Goal: Task Accomplishment & Management: Manage account settings

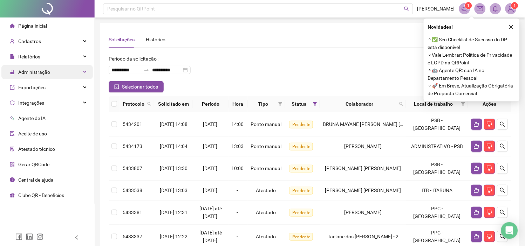
click at [39, 74] on span "Administração" at bounding box center [34, 72] width 32 height 6
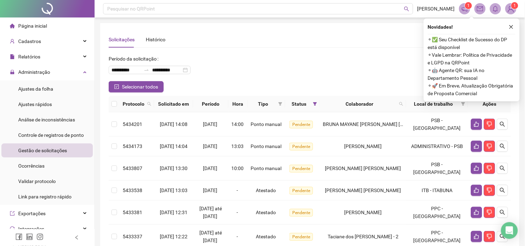
click at [55, 149] on span "Gestão de solicitações" at bounding box center [42, 151] width 49 height 6
click at [510, 28] on icon "close" at bounding box center [511, 27] width 4 height 4
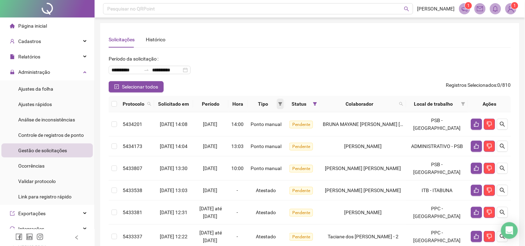
click at [282, 102] on icon "filter" at bounding box center [280, 104] width 4 height 4
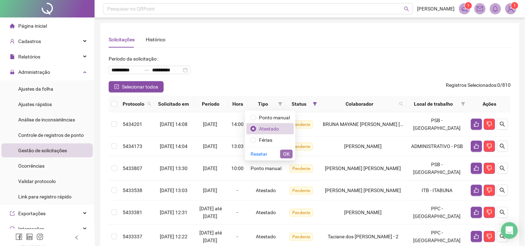
click at [282, 152] on button "OK" at bounding box center [286, 154] width 12 height 8
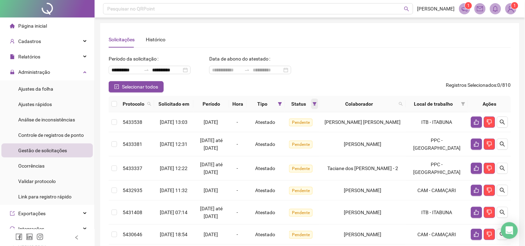
click at [318, 107] on span at bounding box center [314, 104] width 7 height 11
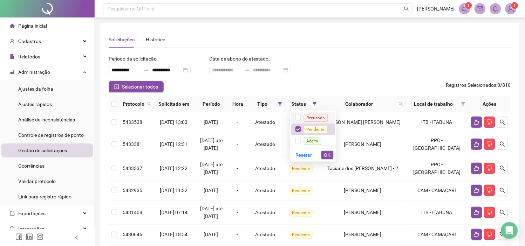
click at [302, 118] on span "Recusada" at bounding box center [316, 118] width 30 height 6
click at [324, 155] on button "OK" at bounding box center [327, 155] width 12 height 8
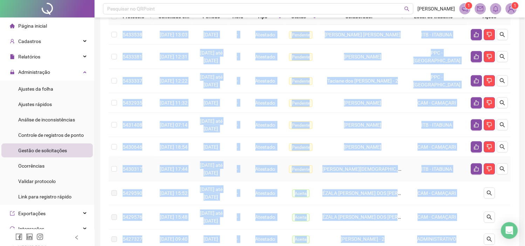
scroll to position [103, 0]
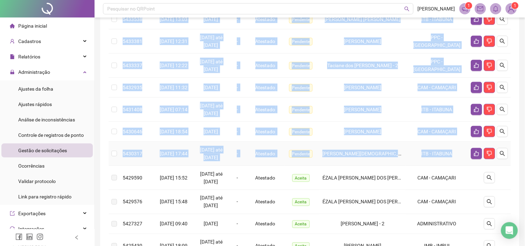
drag, startPoint x: 123, startPoint y: 125, endPoint x: 466, endPoint y: 176, distance: 347.2
click at [466, 176] on tbody "5433538 [DATE] 13:03 19/09/2025 - Atestado [GEOGRAPHIC_DATA][PERSON_NAME][PERSO…" at bounding box center [310, 145] width 402 height 273
copy tbody "5433538 [DATE] 13:03 19/09/2025 - Atestado [GEOGRAPHIC_DATA][PERSON_NAME][PERSO…"
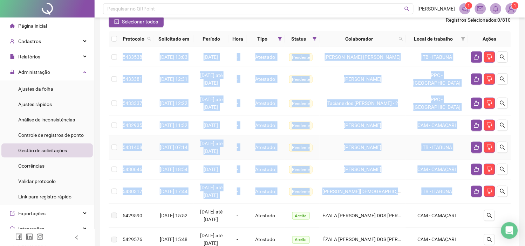
scroll to position [78, 0]
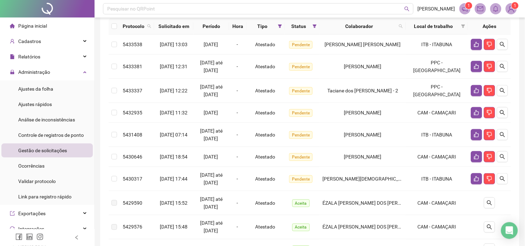
click at [523, 208] on div "**********" at bounding box center [310, 144] width 430 height 444
click at [501, 182] on icon "search" at bounding box center [503, 179] width 6 height 6
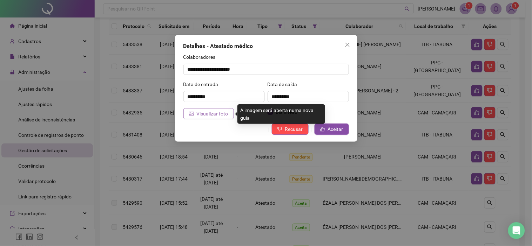
click at [212, 115] on span "Visualizar foto" at bounding box center [213, 114] width 32 height 8
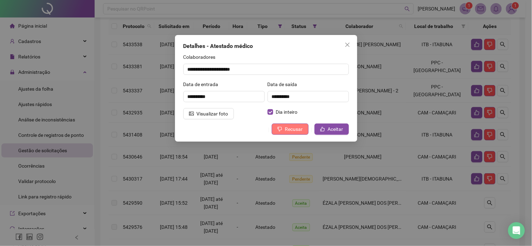
click at [286, 128] on span "Recusar" at bounding box center [294, 129] width 18 height 8
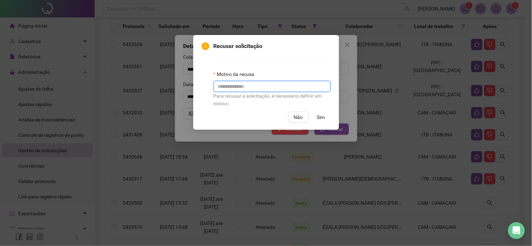
click at [249, 87] on input "text" at bounding box center [271, 86] width 117 height 11
type input "**********"
click at [320, 118] on span "Sim" at bounding box center [321, 118] width 8 height 8
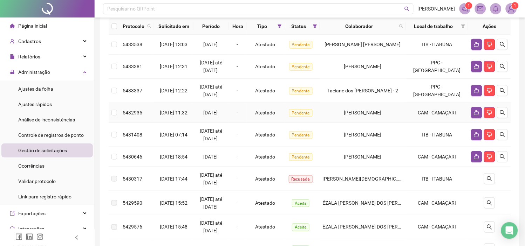
scroll to position [117, 0]
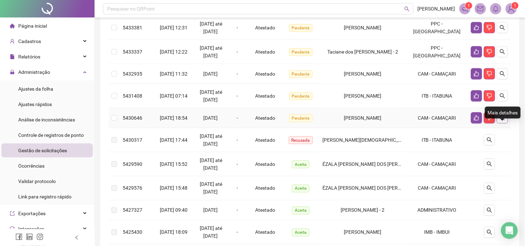
click at [503, 121] on icon "search" at bounding box center [502, 118] width 5 height 5
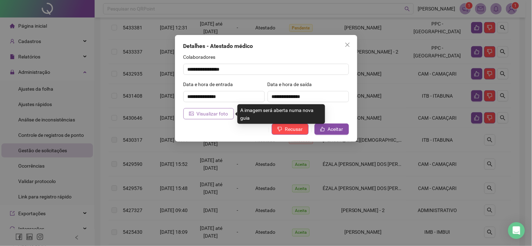
click at [219, 115] on span "Visualizar foto" at bounding box center [213, 114] width 32 height 8
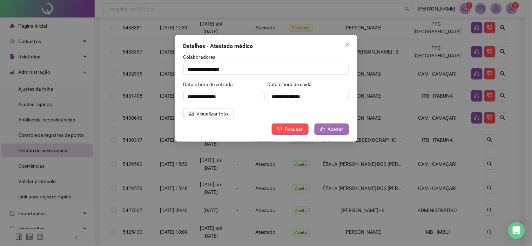
click at [332, 132] on span "Aceitar" at bounding box center [335, 129] width 15 height 8
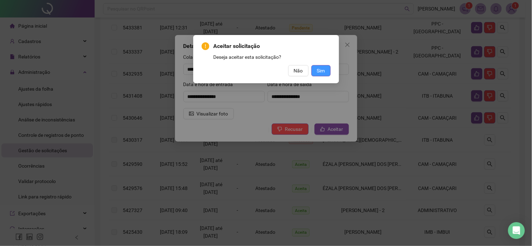
click at [324, 68] on span "Sim" at bounding box center [321, 71] width 8 height 8
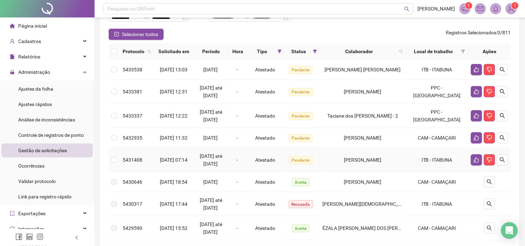
scroll to position [39, 0]
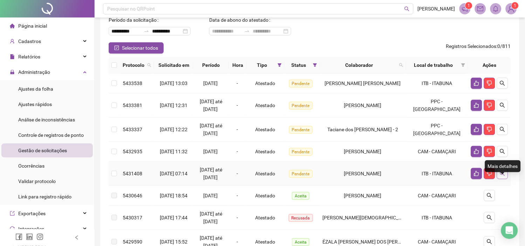
click at [501, 177] on icon "search" at bounding box center [503, 174] width 6 height 6
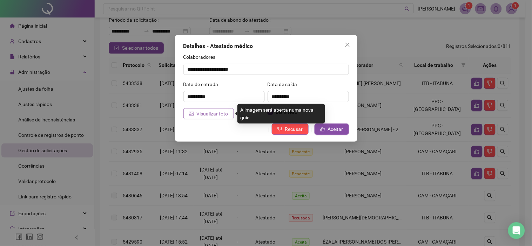
click at [199, 116] on span "Visualizar foto" at bounding box center [213, 114] width 32 height 8
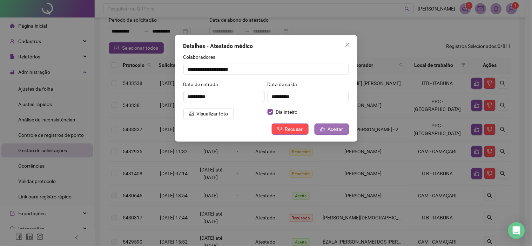
click at [334, 130] on span "Aceitar" at bounding box center [335, 129] width 15 height 8
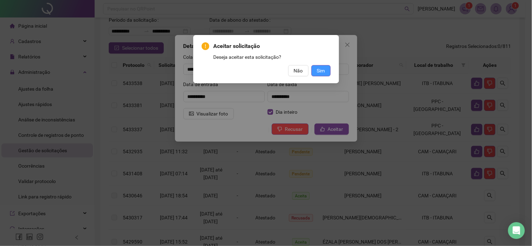
click at [325, 71] on button "Sim" at bounding box center [320, 70] width 19 height 11
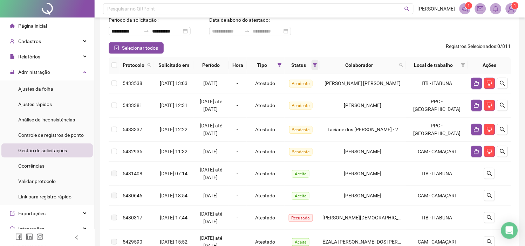
click at [317, 67] on icon "filter" at bounding box center [315, 65] width 4 height 4
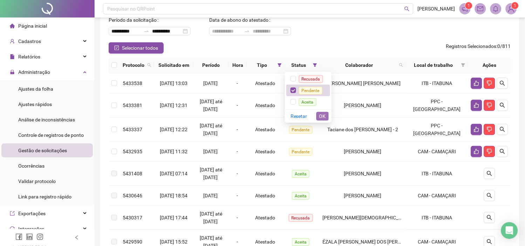
click at [323, 115] on span "OK" at bounding box center [322, 116] width 7 height 8
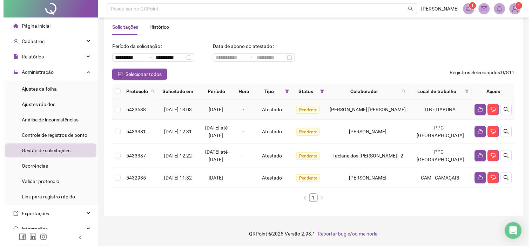
scroll to position [12, 0]
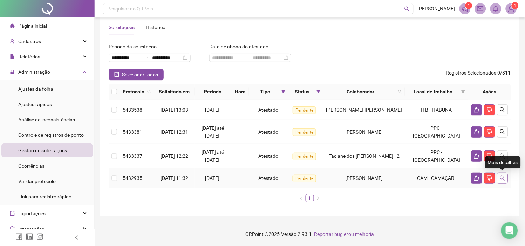
click at [506, 176] on button "button" at bounding box center [502, 178] width 11 height 11
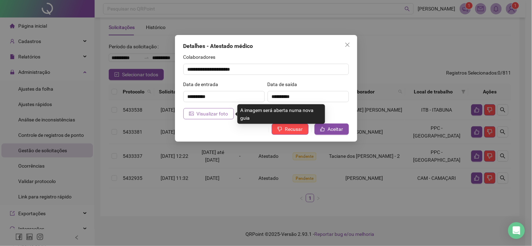
click at [208, 114] on span "Visualizar foto" at bounding box center [213, 114] width 32 height 8
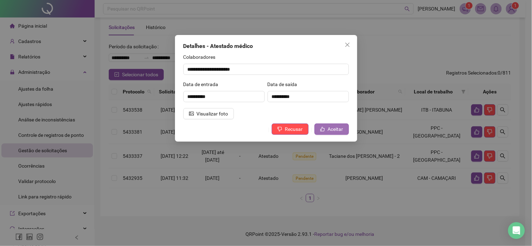
click at [330, 132] on span "Aceitar" at bounding box center [335, 129] width 15 height 8
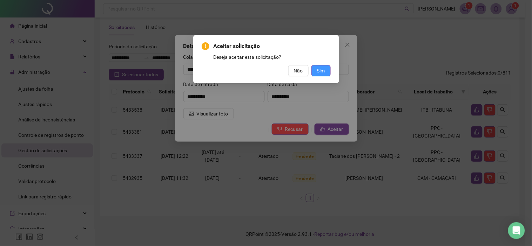
click at [325, 71] on button "Sim" at bounding box center [320, 70] width 19 height 11
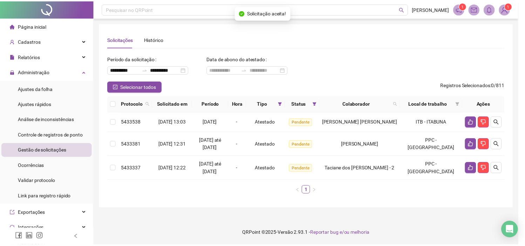
scroll to position [0, 0]
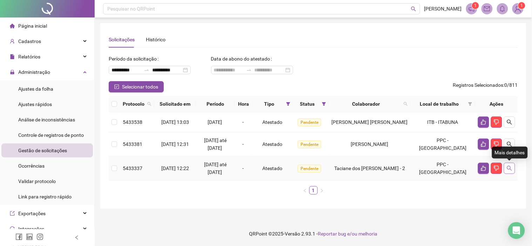
click at [512, 170] on icon "search" at bounding box center [509, 169] width 6 height 6
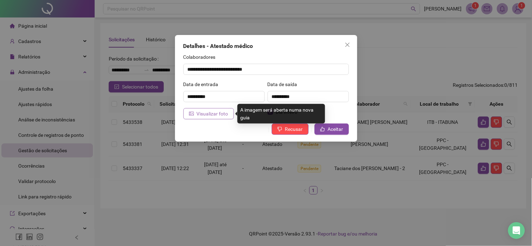
click at [208, 116] on span "Visualizar foto" at bounding box center [213, 114] width 32 height 8
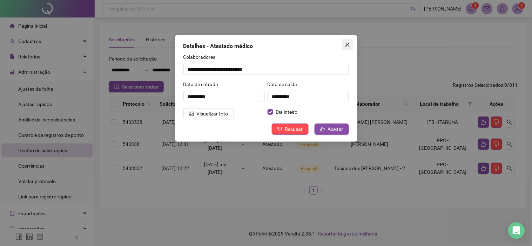
click at [347, 46] on icon "close" at bounding box center [347, 45] width 6 height 6
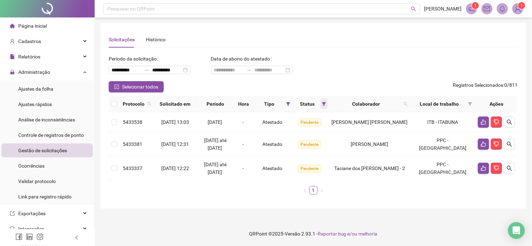
click at [327, 102] on span at bounding box center [323, 104] width 7 height 11
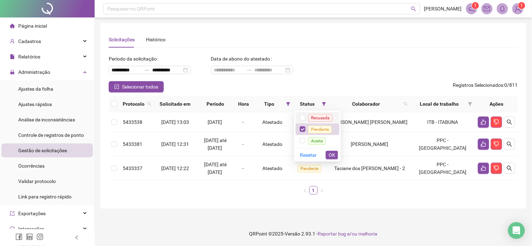
click at [307, 117] on span "Recusada" at bounding box center [320, 118] width 30 height 6
click at [303, 137] on label at bounding box center [303, 141] width 6 height 8
click at [331, 156] on span "OK" at bounding box center [331, 155] width 7 height 8
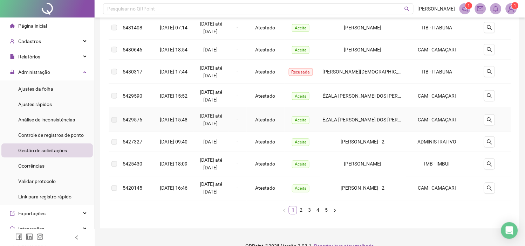
scroll to position [214, 0]
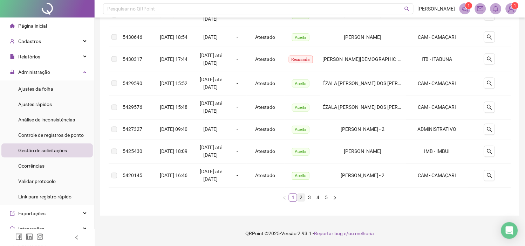
click at [303, 199] on link "2" at bounding box center [301, 198] width 8 height 8
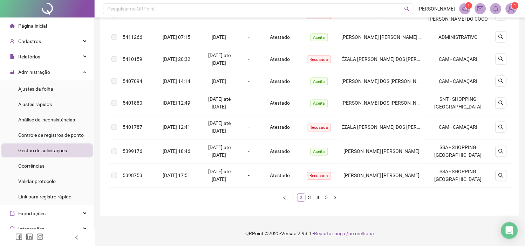
scroll to position [206, 0]
click at [310, 199] on link "3" at bounding box center [310, 198] width 8 height 8
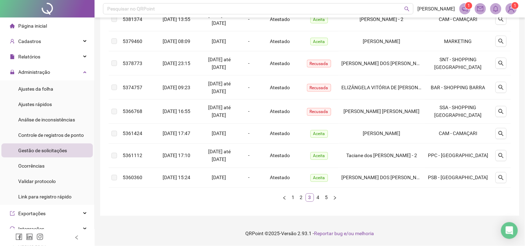
scroll to position [202, 0]
click at [503, 153] on icon "search" at bounding box center [501, 156] width 6 height 6
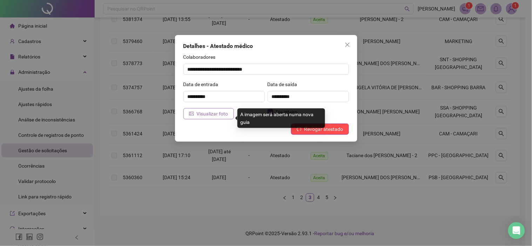
click at [218, 114] on span "Visualizar foto" at bounding box center [213, 114] width 32 height 8
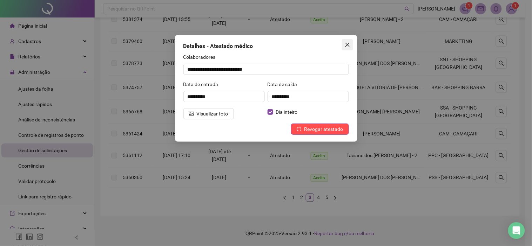
click at [343, 43] on span "Close" at bounding box center [347, 45] width 11 height 6
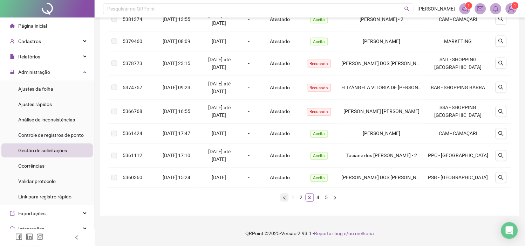
click at [286, 198] on icon "left" at bounding box center [284, 198] width 4 height 4
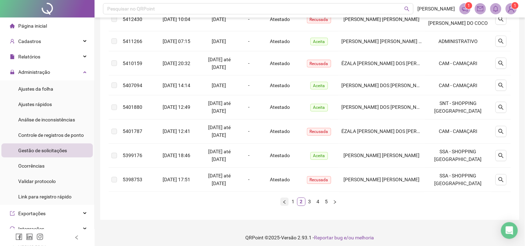
click at [286, 199] on button "button" at bounding box center [284, 202] width 8 height 8
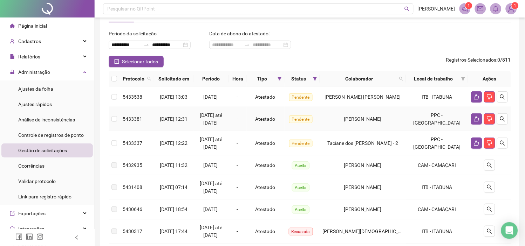
scroll to position [39, 0]
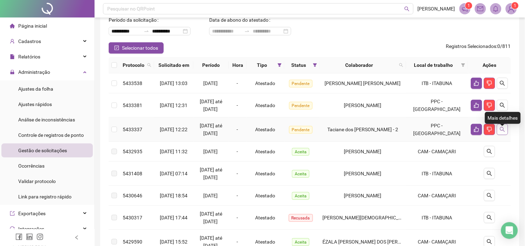
click at [504, 132] on icon "search" at bounding box center [503, 130] width 6 height 6
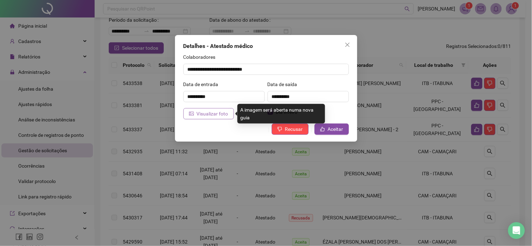
click at [200, 115] on span "Visualizar foto" at bounding box center [213, 114] width 32 height 8
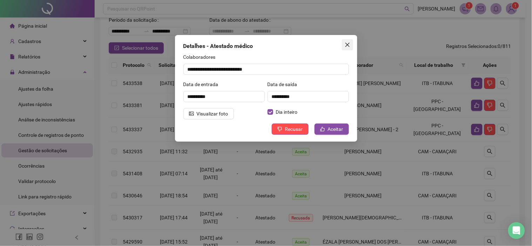
click at [347, 47] on icon "close" at bounding box center [347, 45] width 6 height 6
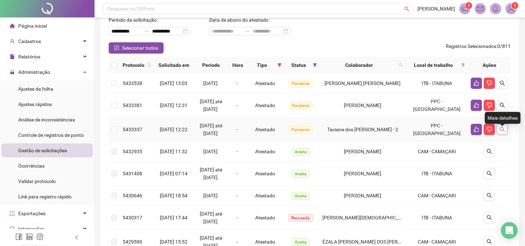
click at [500, 132] on icon "search" at bounding box center [503, 130] width 6 height 6
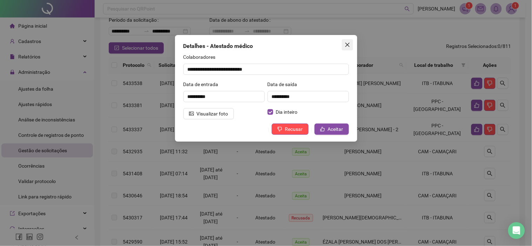
click at [349, 46] on icon "close" at bounding box center [347, 45] width 6 height 6
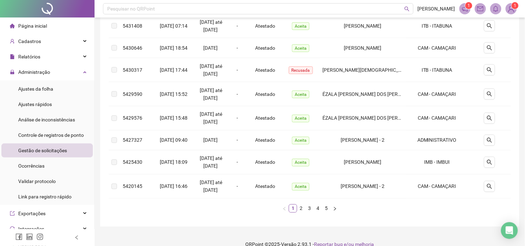
scroll to position [214, 0]
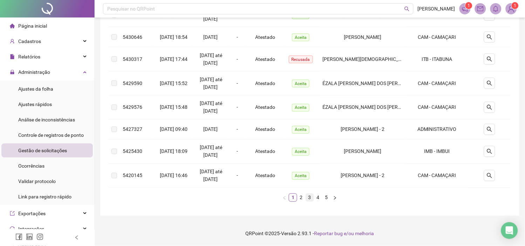
click at [310, 198] on link "3" at bounding box center [310, 198] width 8 height 8
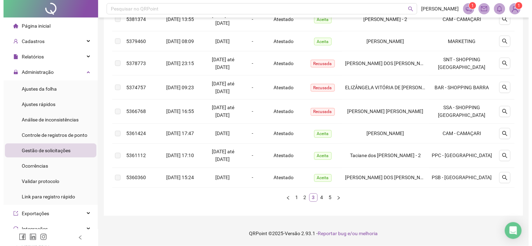
scroll to position [202, 0]
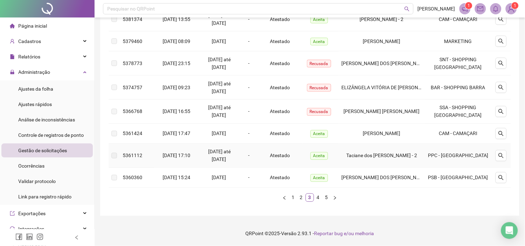
click at [509, 151] on td at bounding box center [501, 156] width 19 height 24
click at [502, 153] on icon "search" at bounding box center [501, 155] width 5 height 5
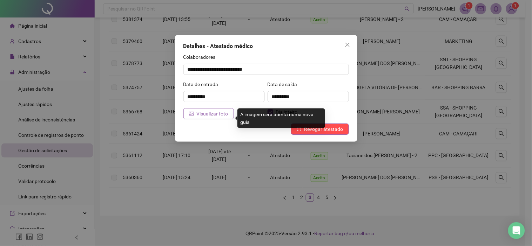
click at [216, 117] on span "Visualizar foto" at bounding box center [213, 114] width 32 height 8
